Goal: Task Accomplishment & Management: Complete application form

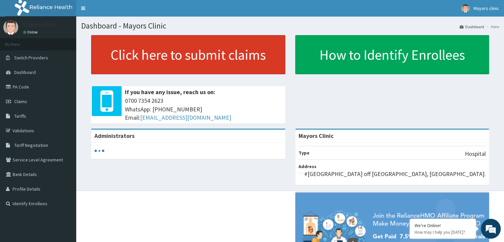
click at [185, 55] on link "Click here to submit claims" at bounding box center [188, 54] width 194 height 39
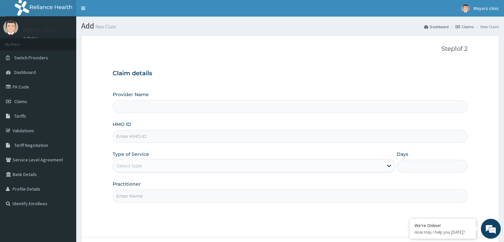
type input "Mayors Clinic"
click at [211, 139] on input "HMO ID" at bounding box center [290, 136] width 355 height 13
type input "ANP/10020/B"
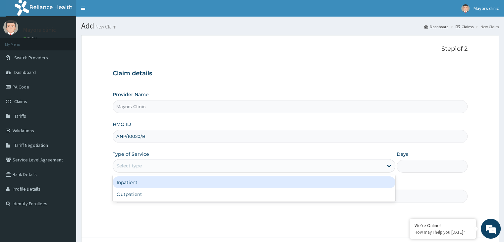
click at [167, 165] on div "Select type" at bounding box center [248, 165] width 270 height 11
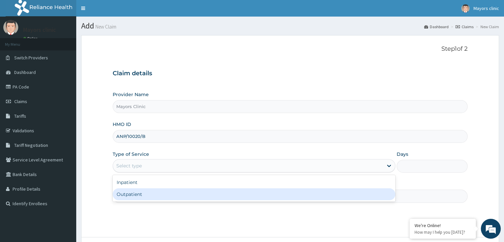
click at [139, 194] on div "Outpatient" at bounding box center [254, 194] width 283 height 12
type input "1"
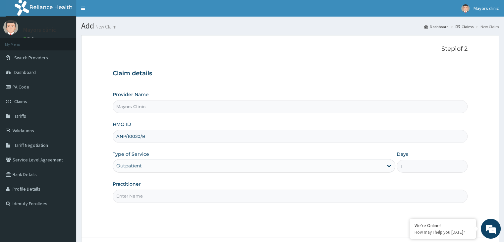
click at [170, 194] on input "Practitioner" at bounding box center [290, 196] width 355 height 13
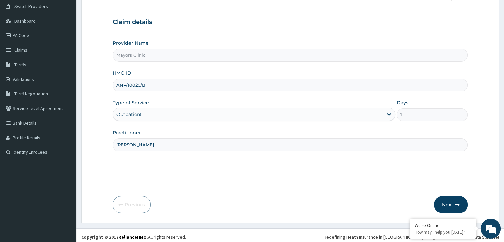
scroll to position [54, 0]
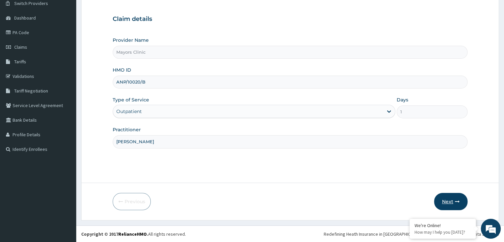
type input "DR ONUORAH REMIGIUS TOCHUKWU"
click at [458, 201] on icon "button" at bounding box center [457, 201] width 5 height 5
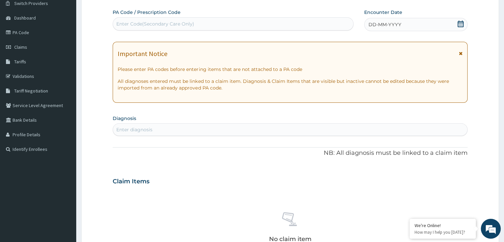
click at [395, 25] on span "DD-MM-YYYY" at bounding box center [385, 24] width 33 height 7
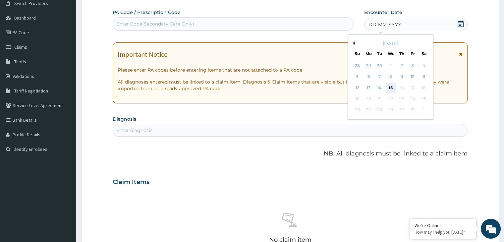
click at [393, 83] on div "15" at bounding box center [391, 88] width 10 height 10
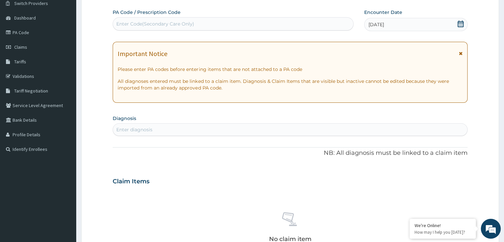
click at [205, 24] on div "Enter Code(Secondary Care Only)" at bounding box center [233, 24] width 240 height 11
paste input "PA/C2FFE9"
type input "PA/C2FFE9"
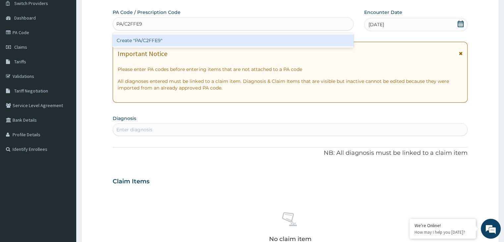
click at [144, 38] on div "Create "PA/C2FFE9"" at bounding box center [233, 40] width 241 height 12
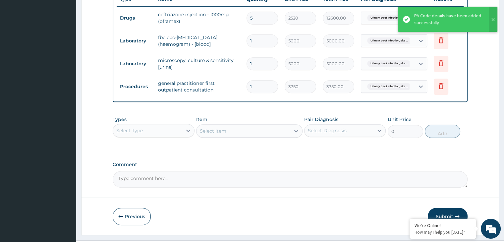
scroll to position [272, 0]
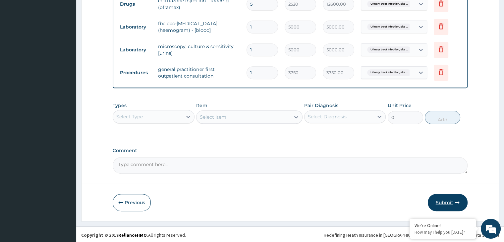
click at [445, 197] on button "Submit" at bounding box center [448, 202] width 40 height 17
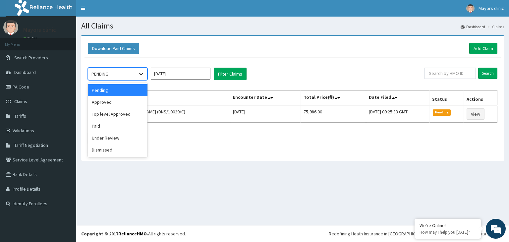
click at [142, 73] on icon at bounding box center [141, 74] width 7 height 7
drag, startPoint x: 121, startPoint y: 104, endPoint x: 96, endPoint y: 100, distance: 25.8
click at [96, 100] on div "Approved" at bounding box center [118, 102] width 60 height 12
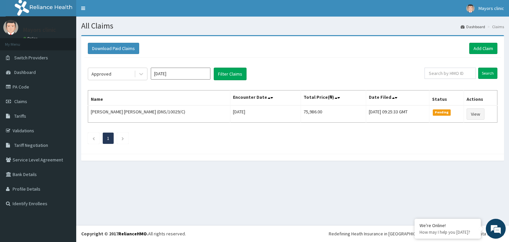
click at [96, 100] on th "Name" at bounding box center [159, 97] width 142 height 15
click at [226, 73] on button "Filter Claims" at bounding box center [230, 74] width 33 height 13
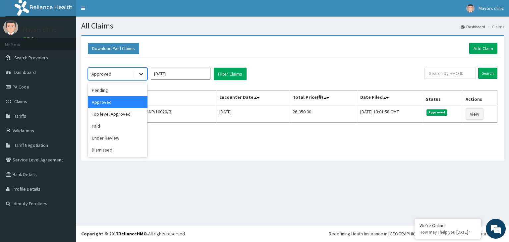
click at [143, 74] on icon at bounding box center [141, 74] width 7 height 7
click at [125, 116] on div "Top level Approved" at bounding box center [118, 114] width 60 height 12
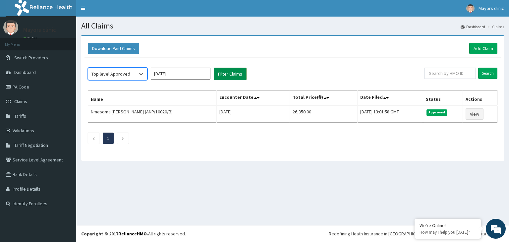
click at [234, 74] on button "Filter Claims" at bounding box center [230, 74] width 33 height 13
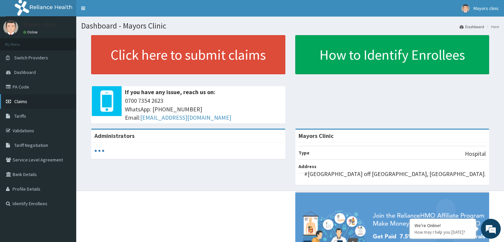
click at [21, 98] on span "Claims" at bounding box center [20, 101] width 13 height 6
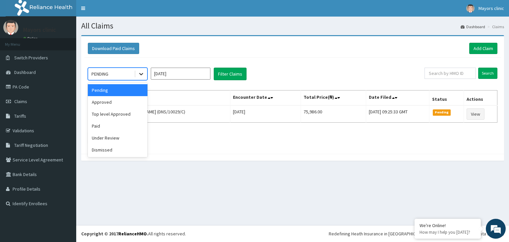
click at [142, 73] on icon at bounding box center [141, 74] width 4 height 2
click at [112, 100] on div "Approved" at bounding box center [118, 102] width 60 height 12
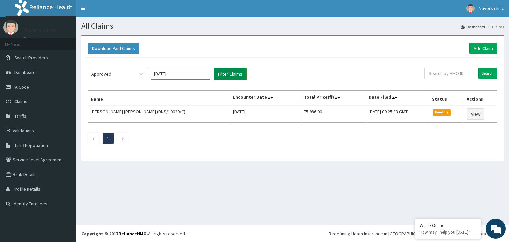
click at [221, 74] on button "Filter Claims" at bounding box center [230, 74] width 33 height 13
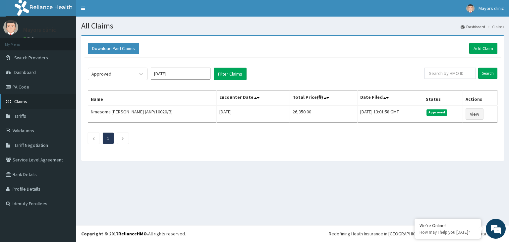
click at [22, 100] on span "Claims" at bounding box center [20, 101] width 13 height 6
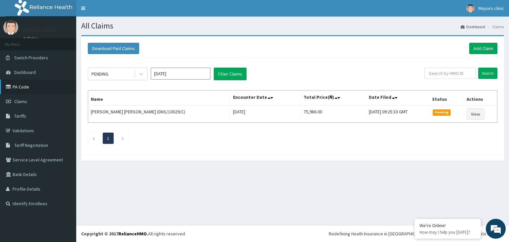
click at [22, 89] on link "PA Code" at bounding box center [38, 87] width 76 height 15
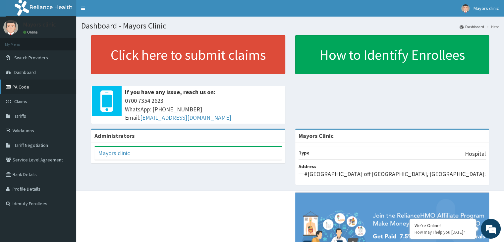
drag, startPoint x: 0, startPoint y: 0, endPoint x: 23, endPoint y: 86, distance: 89.1
click at [23, 86] on link "PA Code" at bounding box center [38, 87] width 76 height 15
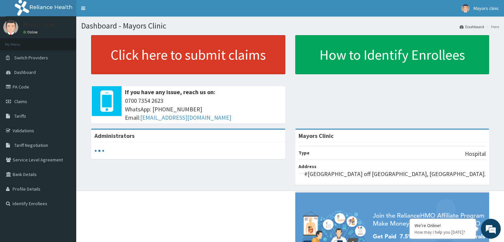
click at [168, 43] on link "Click here to submit claims" at bounding box center [188, 54] width 194 height 39
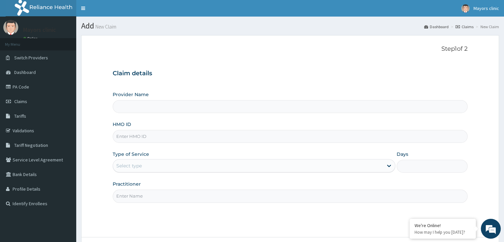
type input "Mayors Clinic"
click at [162, 134] on input "HMO ID" at bounding box center [290, 136] width 355 height 13
type input "ANP/10020/A"
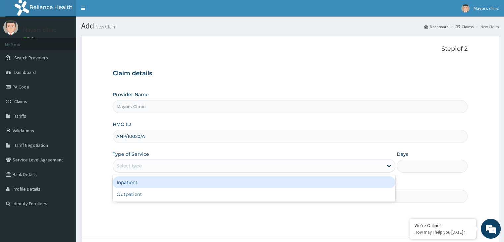
click at [187, 162] on div "Select type" at bounding box center [248, 165] width 270 height 11
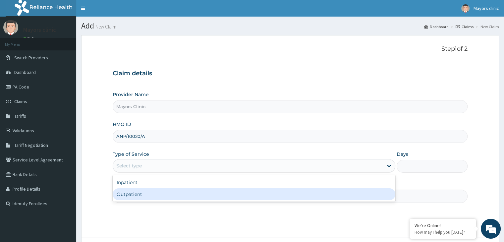
click at [146, 193] on div "Outpatient" at bounding box center [254, 194] width 283 height 12
type input "1"
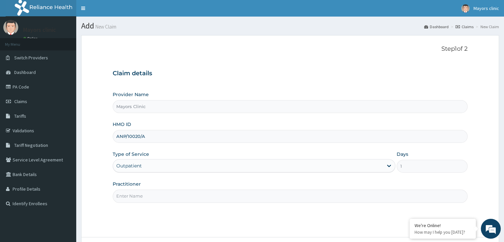
click at [155, 195] on input "Practitioner" at bounding box center [290, 196] width 355 height 13
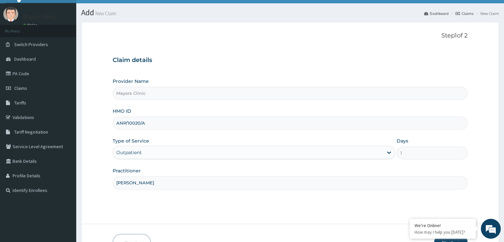
scroll to position [54, 0]
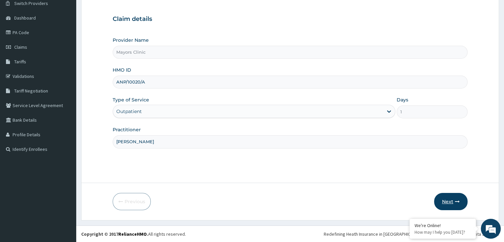
type input "DR ONUORAH REMIGIUS TOCHUKWU"
click at [449, 196] on button "Next" at bounding box center [450, 201] width 33 height 17
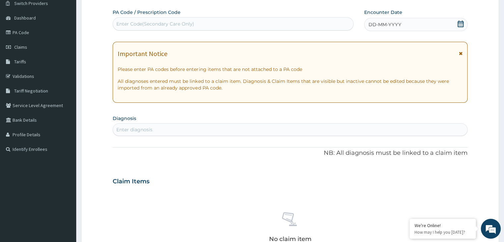
click at [400, 29] on div "DD-MM-YYYY" at bounding box center [415, 24] width 103 height 13
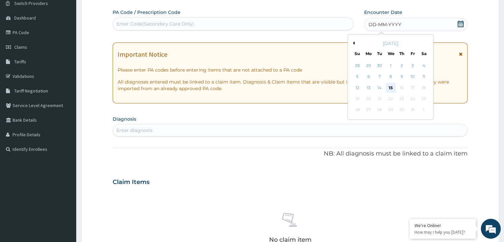
click at [391, 88] on div "15" at bounding box center [391, 88] width 10 height 10
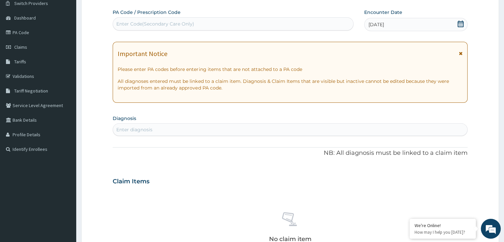
click at [277, 27] on div "Enter Code(Secondary Care Only)" at bounding box center [233, 24] width 240 height 11
paste input "PA/1803FC"
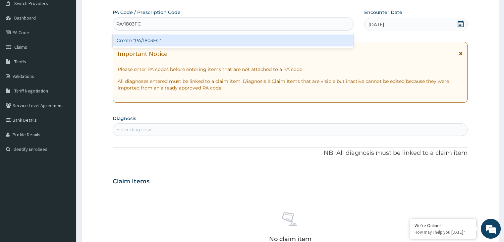
type input "PA/1803FC"
click at [178, 44] on div "Create "PA/1803FC"" at bounding box center [233, 40] width 241 height 12
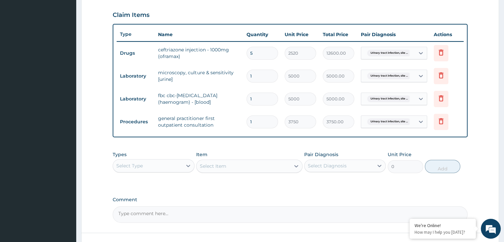
scroll to position [272, 0]
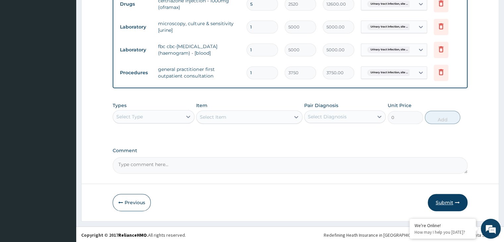
click at [447, 199] on button "Submit" at bounding box center [448, 202] width 40 height 17
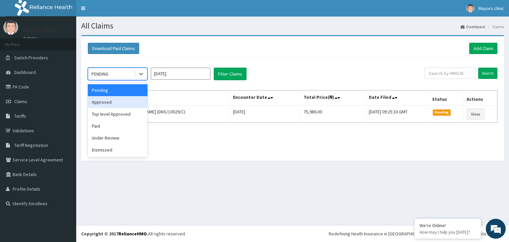
drag, startPoint x: 142, startPoint y: 77, endPoint x: 118, endPoint y: 100, distance: 33.5
click at [118, 80] on div "option Approved focused, 2 of 6. 6 results available. Use Up and Down to choose…" at bounding box center [118, 74] width 60 height 13
click at [118, 100] on div "Approved" at bounding box center [118, 102] width 60 height 12
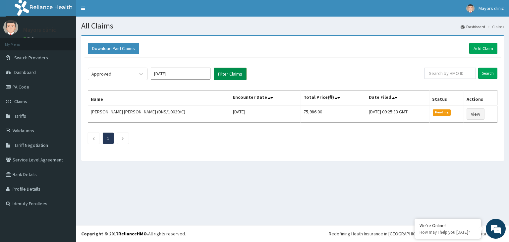
click at [229, 74] on button "Filter Claims" at bounding box center [230, 74] width 33 height 13
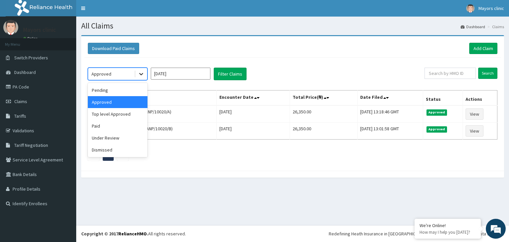
click at [139, 73] on icon at bounding box center [141, 74] width 7 height 7
click at [107, 121] on div "Paid" at bounding box center [118, 126] width 60 height 12
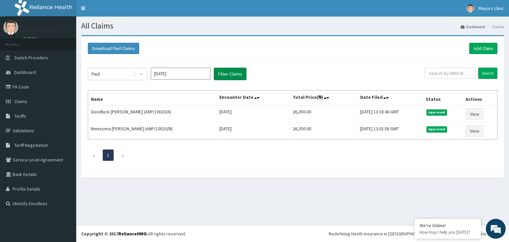
click at [231, 77] on button "Filter Claims" at bounding box center [230, 74] width 33 height 13
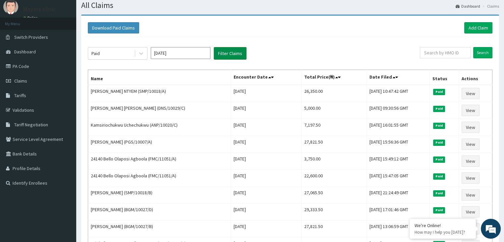
scroll to position [7, 0]
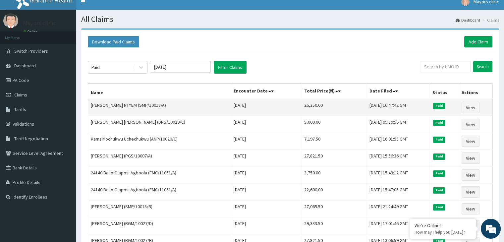
click at [265, 104] on td "[DATE]" at bounding box center [266, 107] width 71 height 17
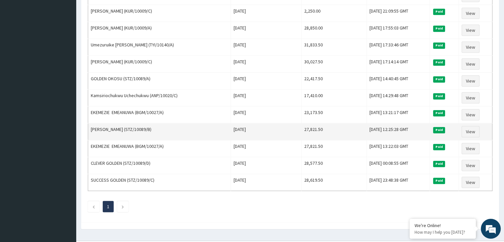
scroll to position [431, 0]
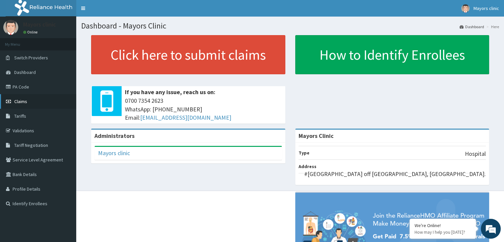
click at [25, 100] on span "Claims" at bounding box center [20, 101] width 13 height 6
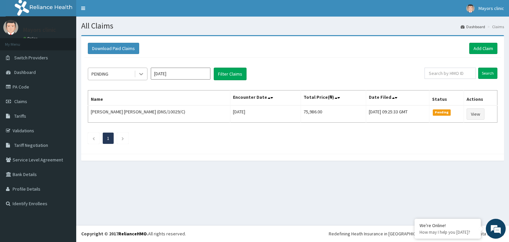
click at [140, 73] on icon at bounding box center [141, 74] width 7 height 7
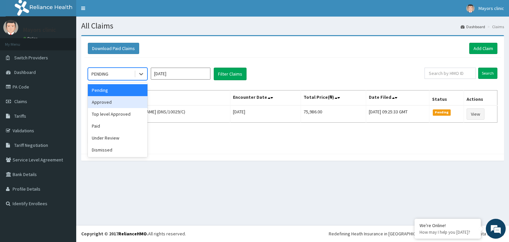
click at [114, 103] on div "Approved" at bounding box center [118, 102] width 60 height 12
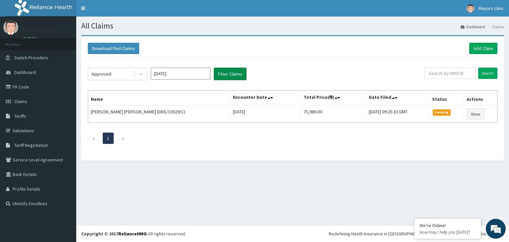
click at [232, 75] on button "Filter Claims" at bounding box center [230, 74] width 33 height 13
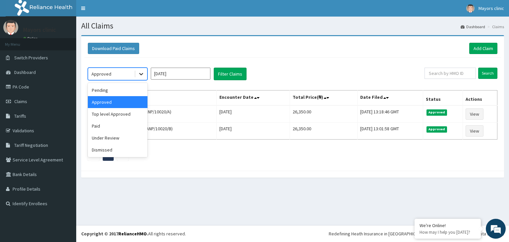
click at [140, 72] on icon at bounding box center [141, 74] width 7 height 7
click at [114, 130] on div "Paid" at bounding box center [118, 126] width 60 height 12
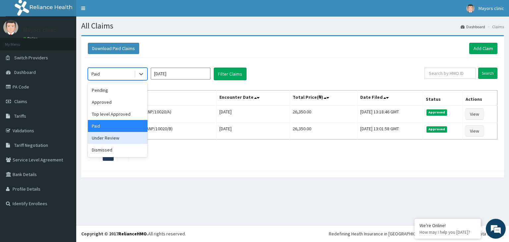
drag, startPoint x: 140, startPoint y: 73, endPoint x: 115, endPoint y: 137, distance: 68.9
click at [115, 80] on div "option Paid, selected. option Under Review focused, 5 of 6. 6 results available…" at bounding box center [118, 74] width 60 height 13
click at [115, 137] on div "Under Review" at bounding box center [118, 138] width 60 height 12
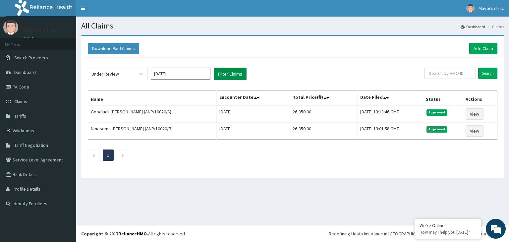
click at [229, 68] on button "Filter Claims" at bounding box center [230, 74] width 33 height 13
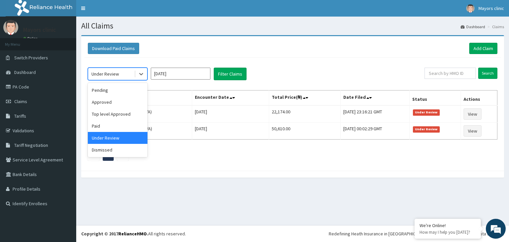
click at [114, 71] on div "Under Review" at bounding box center [105, 74] width 28 height 7
click at [101, 122] on div "Paid" at bounding box center [118, 126] width 60 height 12
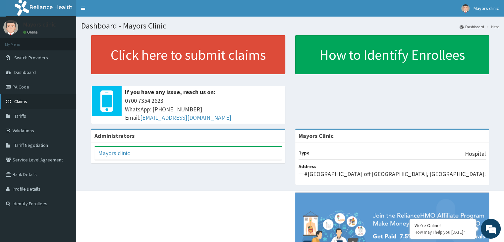
click at [27, 100] on span "Claims" at bounding box center [20, 101] width 13 height 6
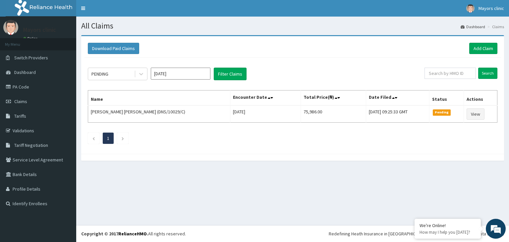
click at [148, 77] on div "PENDING [DATE] Filter Claims" at bounding box center [256, 74] width 337 height 13
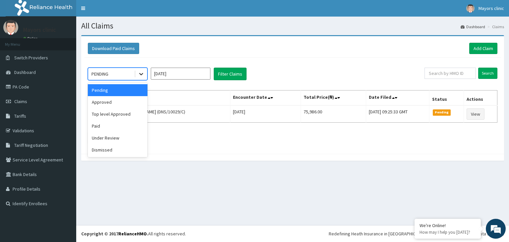
click at [143, 73] on icon at bounding box center [141, 74] width 7 height 7
click at [104, 125] on div "Paid" at bounding box center [118, 126] width 60 height 12
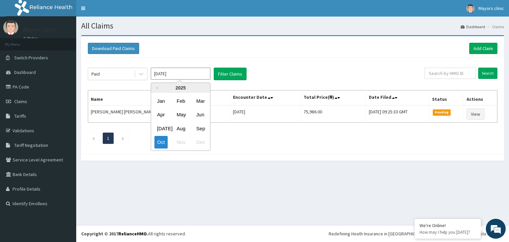
click at [203, 68] on input "[DATE]" at bounding box center [181, 74] width 60 height 12
click at [199, 131] on div "Sep" at bounding box center [200, 128] width 13 height 12
type input "[DATE]"
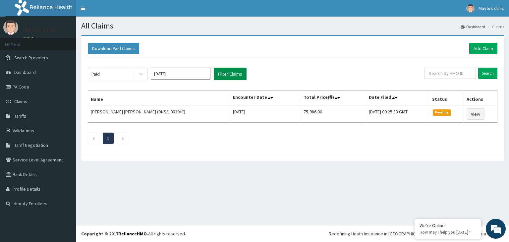
click at [233, 79] on button "Filter Claims" at bounding box center [230, 74] width 33 height 13
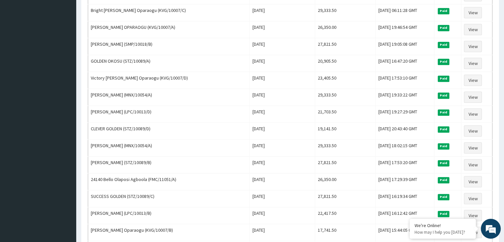
scroll to position [689, 0]
